Goal: Communication & Community: Answer question/provide support

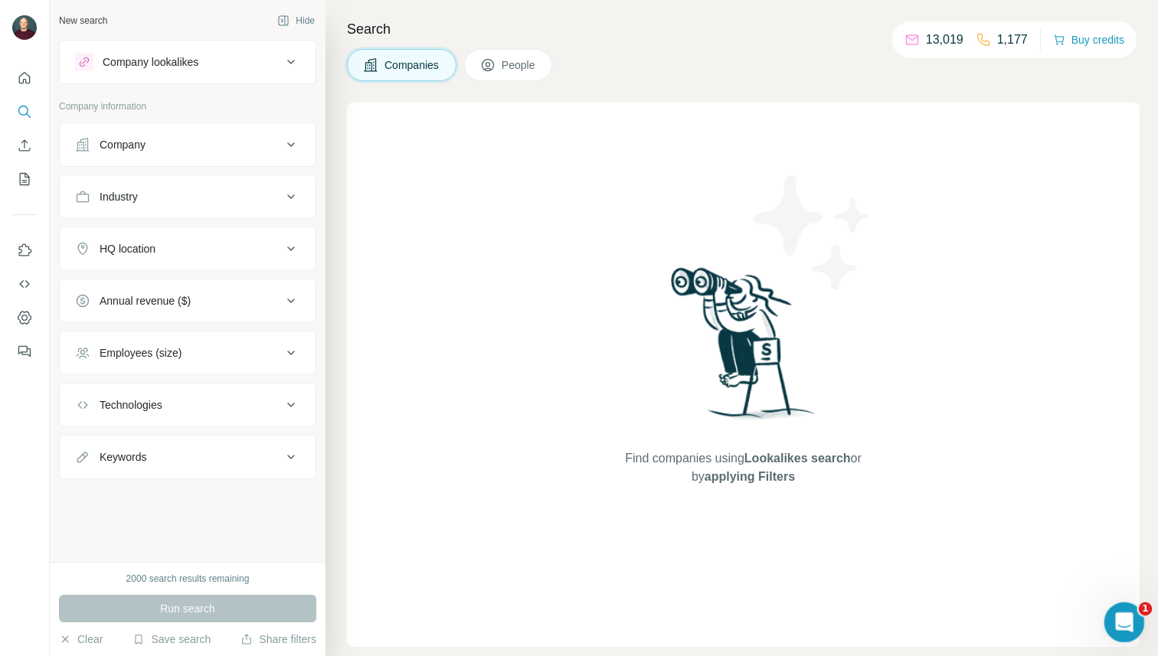
click at [1125, 622] on icon "Open Intercom Messenger" at bounding box center [1121, 620] width 25 height 25
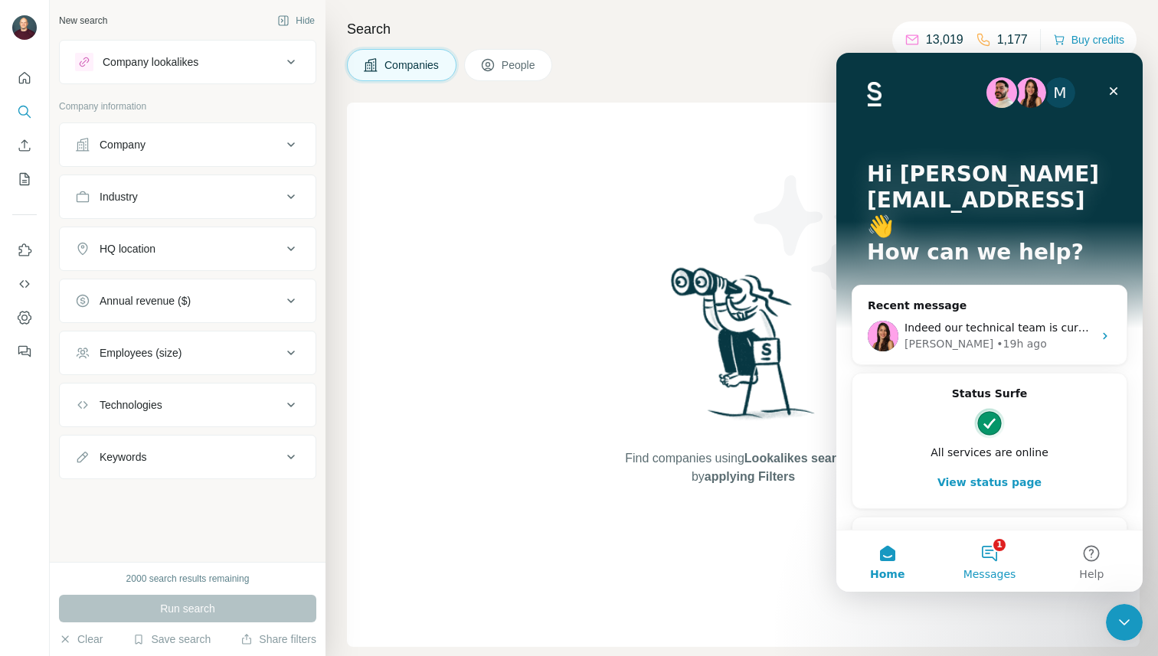
click at [979, 561] on button "1 Messages" at bounding box center [989, 561] width 102 height 61
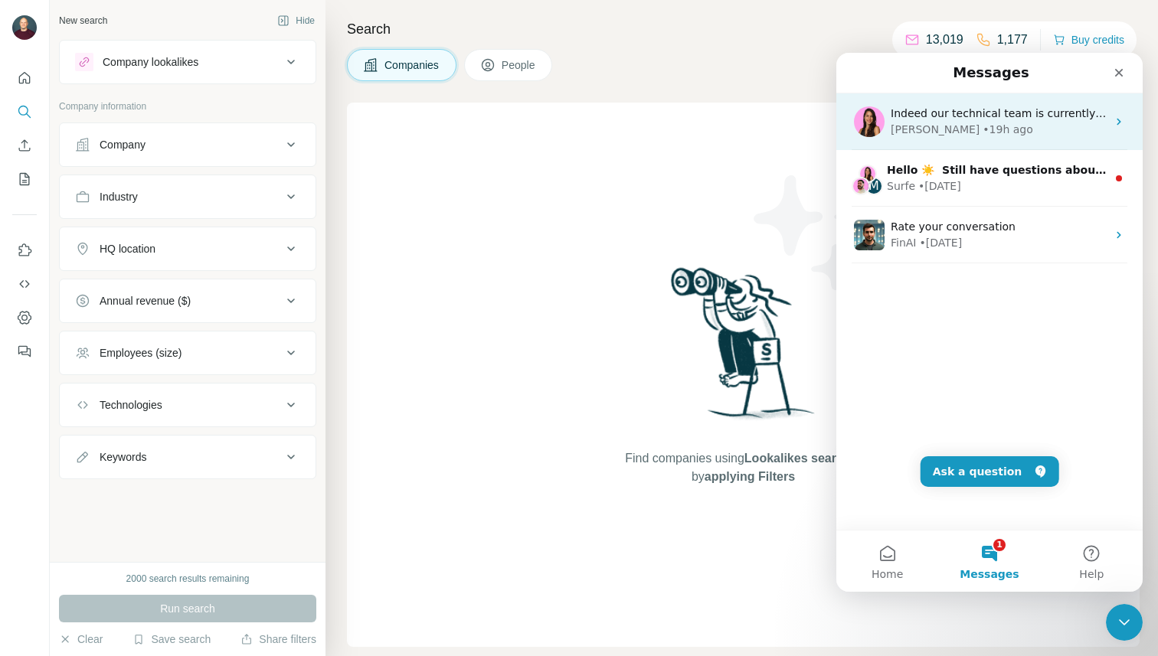
click at [1008, 126] on div "[PERSON_NAME] • 19h ago" at bounding box center [998, 130] width 216 height 16
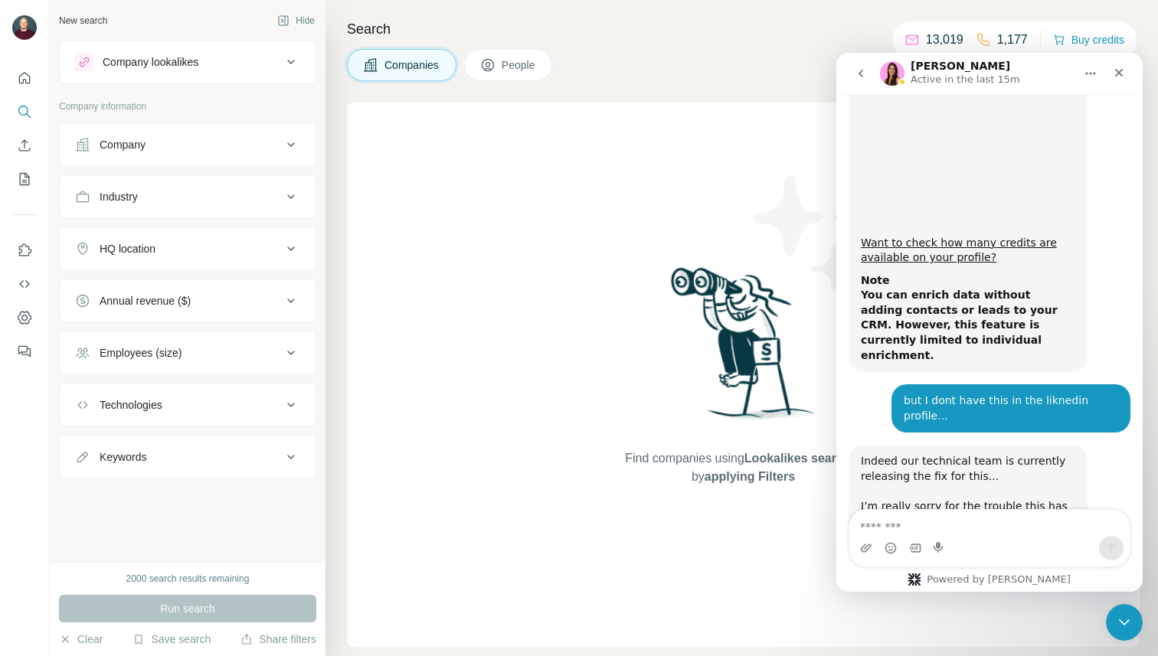
scroll to position [1452, 0]
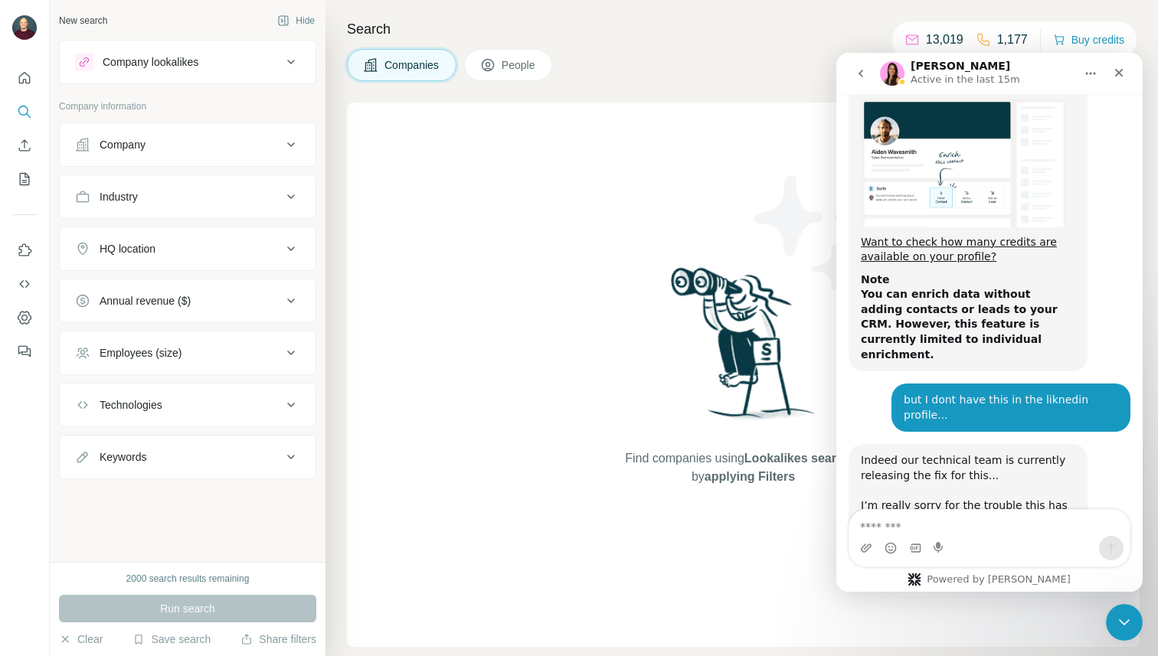
click at [913, 534] on textarea "Message…" at bounding box center [989, 523] width 280 height 26
type textarea "**********"
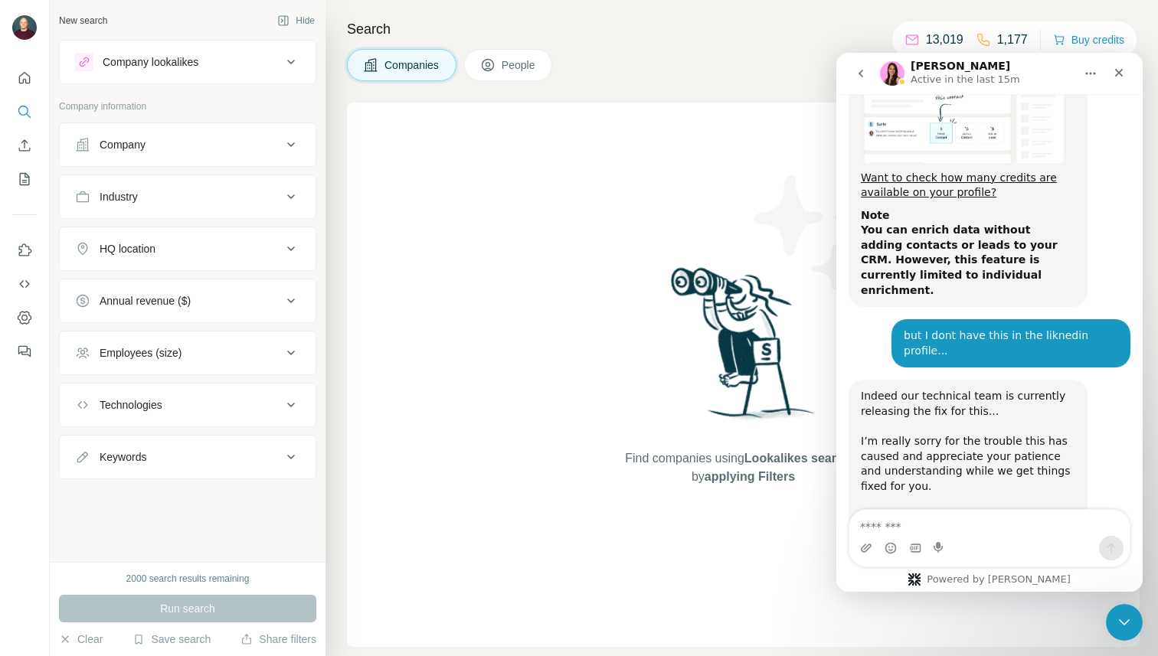
scroll to position [1518, 0]
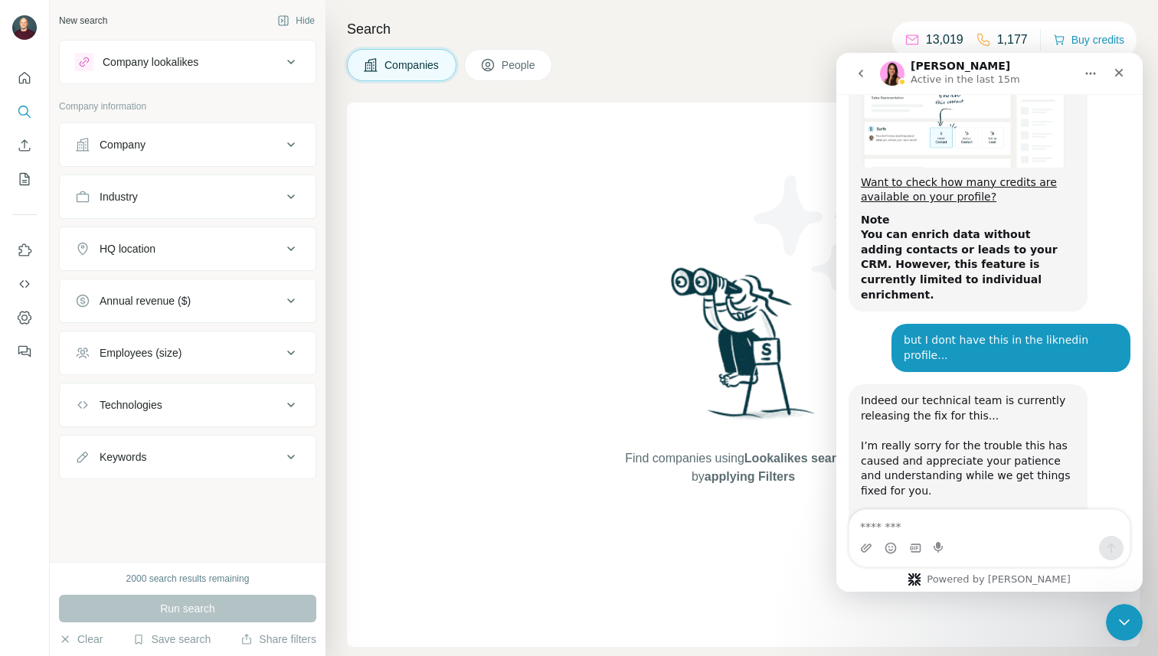
scroll to position [1518, 0]
